Goal: Task Accomplishment & Management: Manage account settings

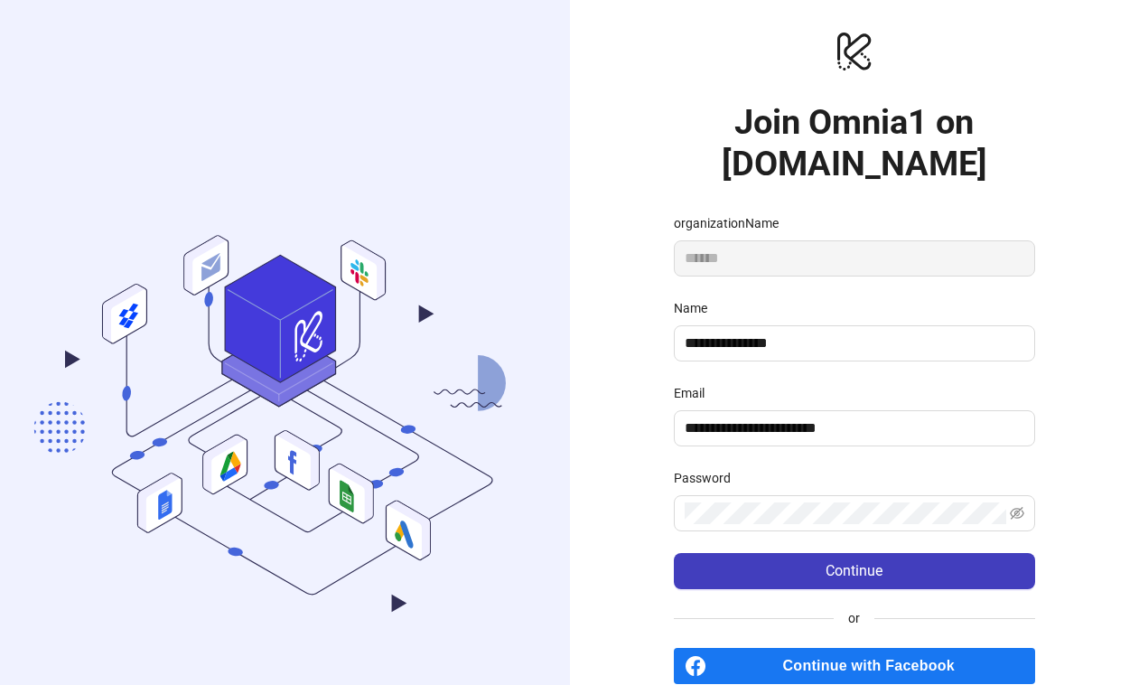
scroll to position [136, 0]
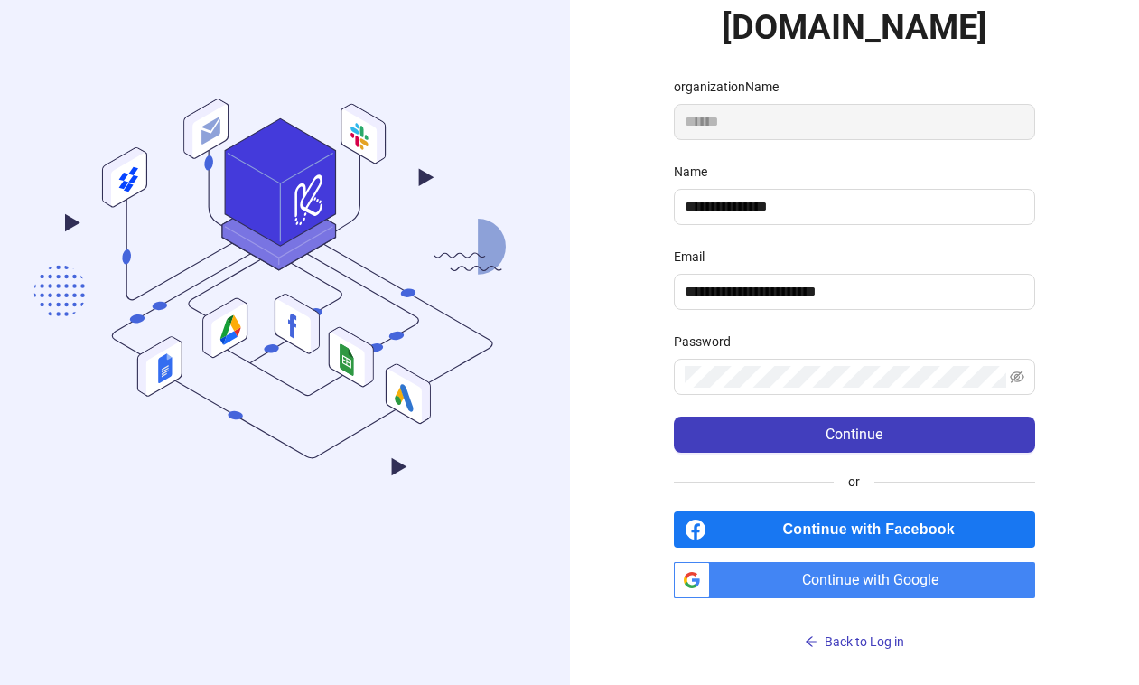
click at [1090, 231] on div "**********" at bounding box center [855, 274] width 570 height 821
click at [1025, 372] on span at bounding box center [854, 377] width 361 height 36
click at [1015, 380] on icon "eye-invisible" at bounding box center [1017, 376] width 14 height 14
click at [620, 381] on div "**********" at bounding box center [855, 274] width 570 height 821
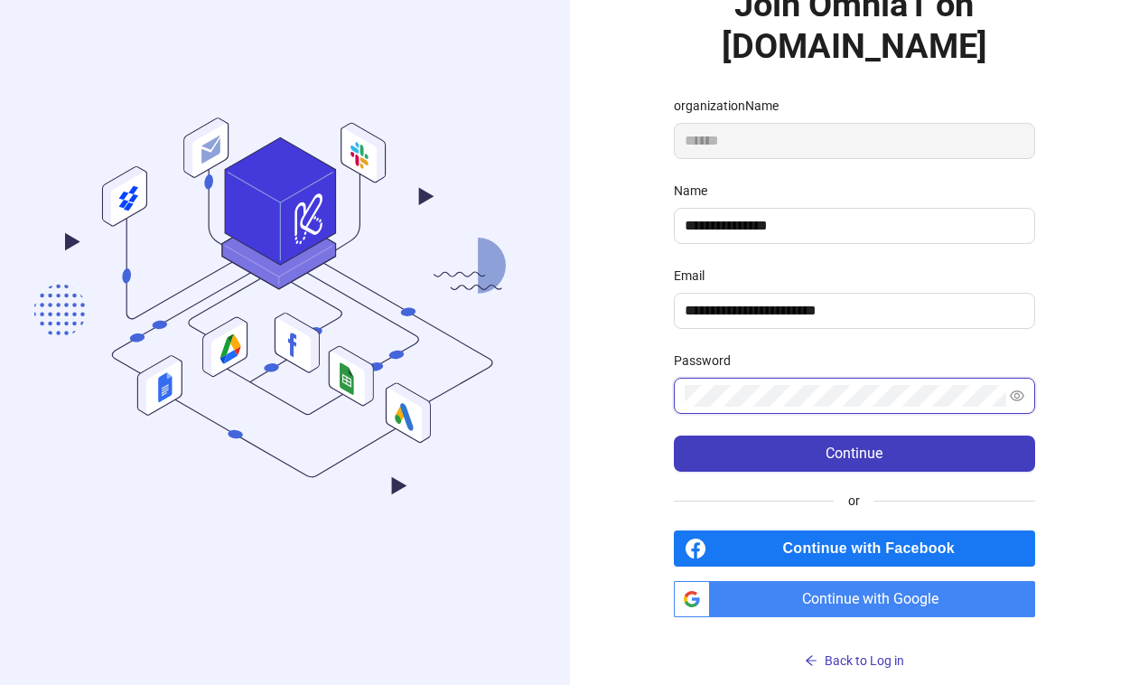
scroll to position [133, 0]
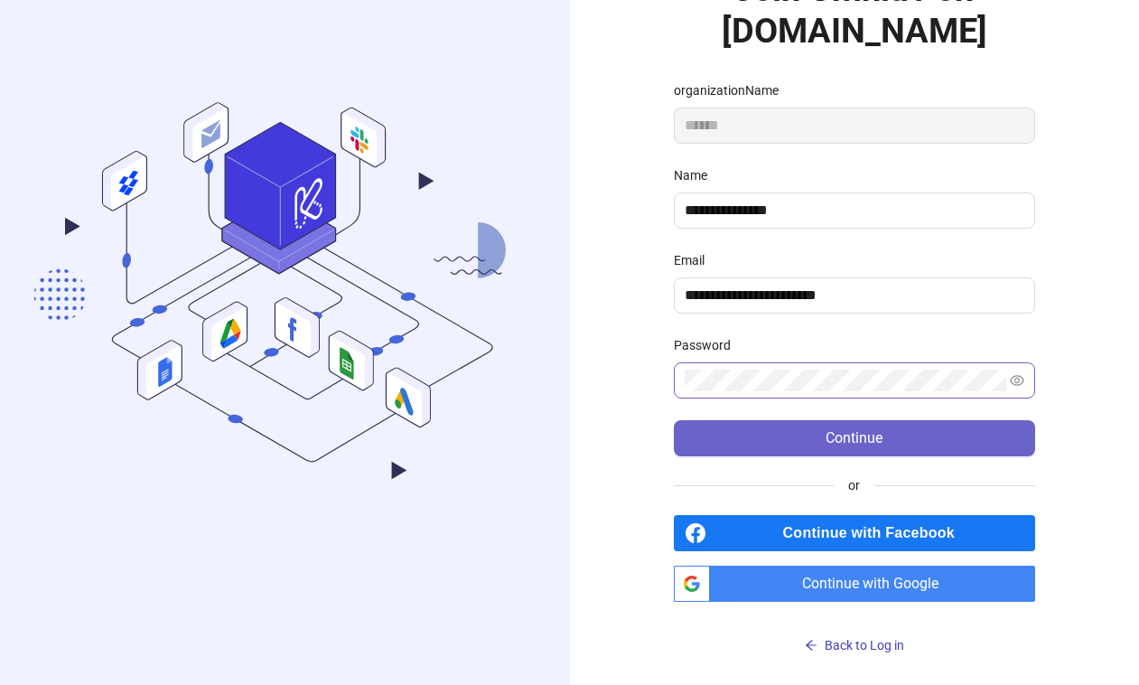
click at [853, 433] on span "Continue" at bounding box center [854, 438] width 57 height 16
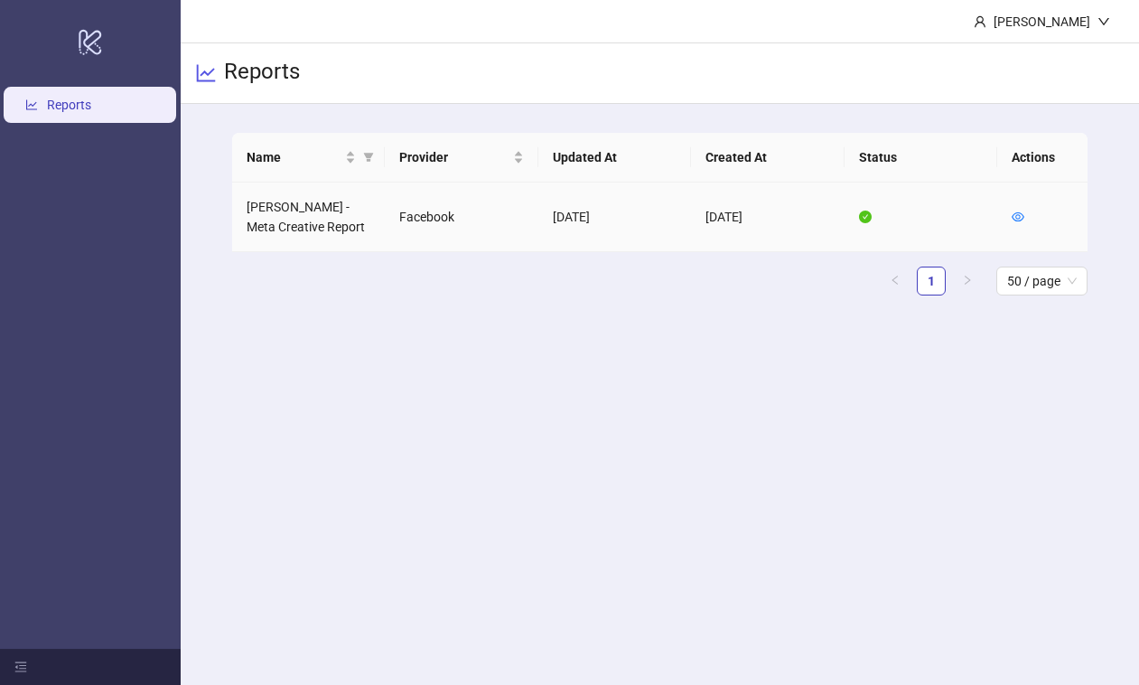
click at [769, 206] on td "[DATE]" at bounding box center [767, 217] width 153 height 70
click at [318, 236] on td "[PERSON_NAME] - Meta Creative Report" at bounding box center [308, 217] width 153 height 70
click at [327, 211] on td "[PERSON_NAME] - Meta Creative Report" at bounding box center [308, 217] width 153 height 70
click at [213, 72] on icon "line-chart" at bounding box center [206, 73] width 22 height 22
click at [1099, 16] on icon "down" at bounding box center [1104, 21] width 13 height 13
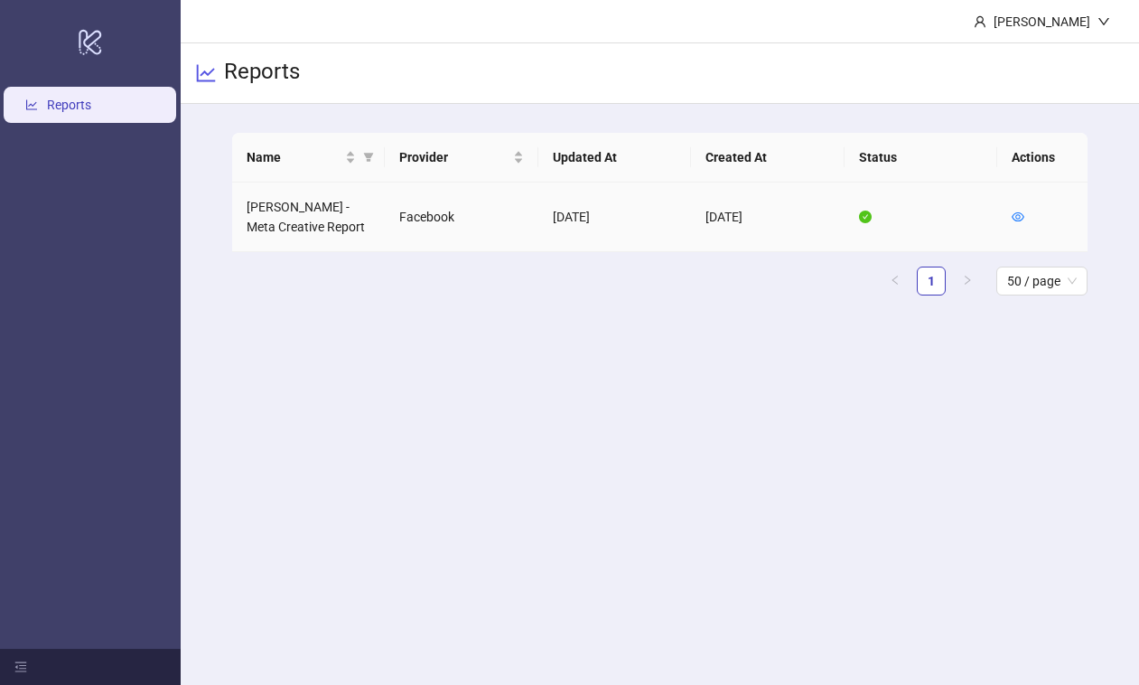
click at [688, 218] on td "[DATE]" at bounding box center [614, 217] width 153 height 70
click at [313, 215] on td "[PERSON_NAME] - Meta Creative Report" at bounding box center [308, 217] width 153 height 70
click at [1018, 213] on icon "eye" at bounding box center [1018, 216] width 13 height 9
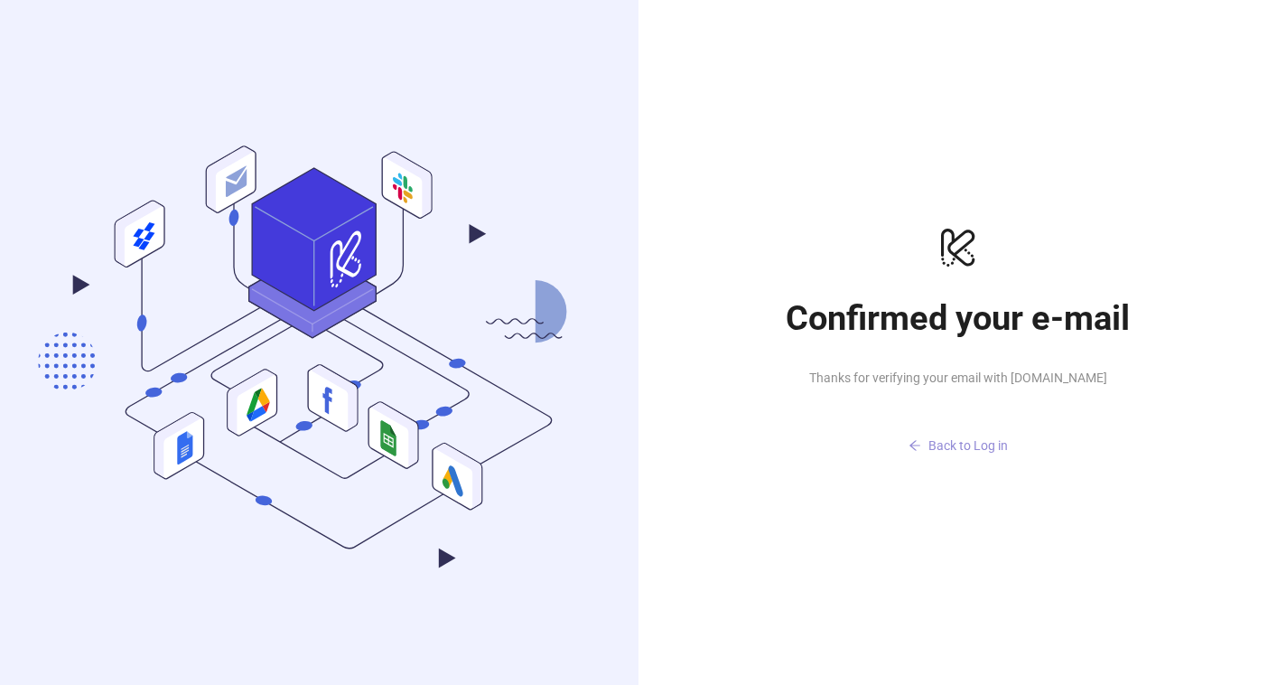
click at [934, 444] on span "Back to Log in" at bounding box center [968, 445] width 79 height 14
